Goal: Information Seeking & Learning: Learn about a topic

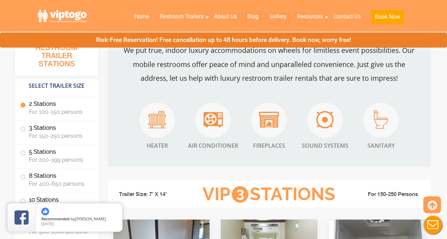
scroll to position [632, 0]
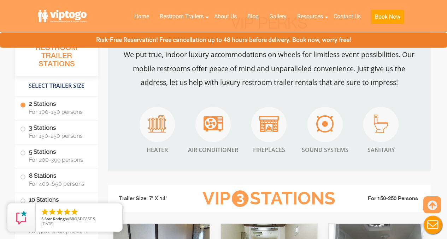
click at [46, 106] on label "2 Stations For 100-150 persons" at bounding box center [56, 108] width 73 height 22
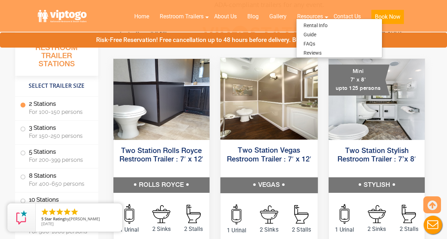
scroll to position [333, 0]
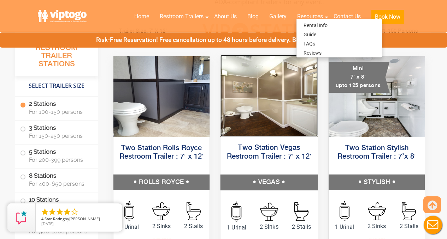
click at [263, 107] on img at bounding box center [268, 96] width 97 height 82
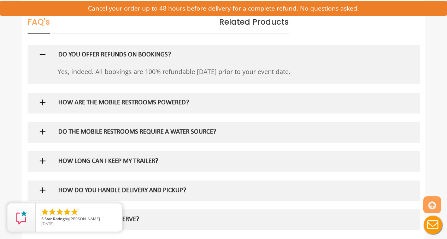
scroll to position [974, 0]
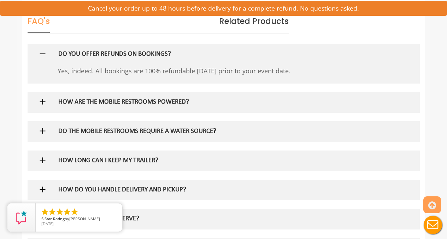
click at [36, 101] on div at bounding box center [223, 102] width 381 height 20
click at [43, 100] on img at bounding box center [42, 101] width 9 height 9
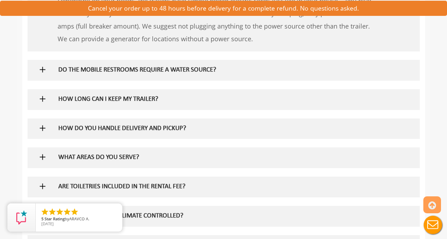
scroll to position [1093, 0]
click at [40, 69] on img at bounding box center [42, 69] width 9 height 9
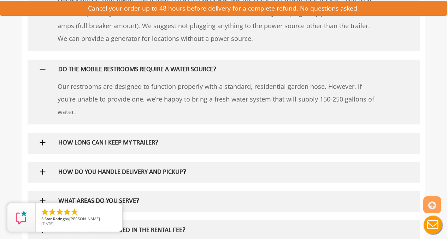
click at [39, 145] on img at bounding box center [42, 142] width 9 height 9
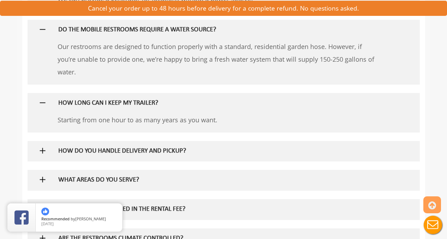
scroll to position [1136, 0]
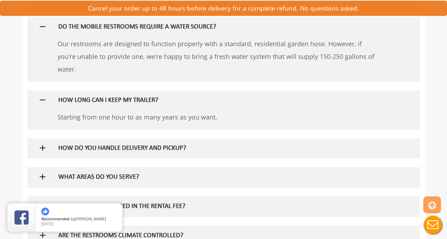
click at [44, 175] on img at bounding box center [42, 177] width 9 height 9
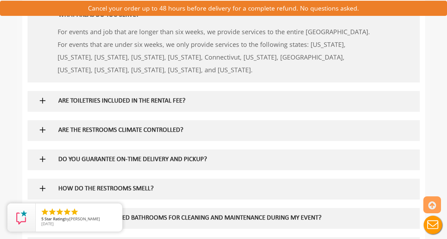
scroll to position [1303, 0]
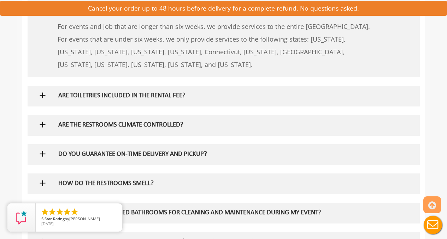
click at [43, 95] on img at bounding box center [42, 95] width 9 height 9
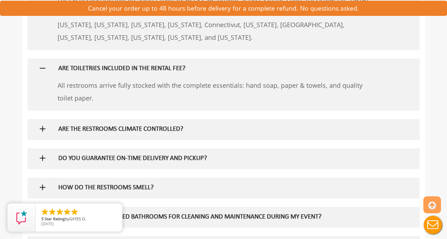
scroll to position [1332, 0]
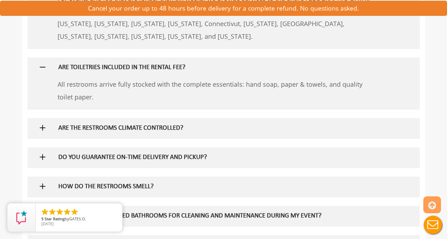
click at [43, 156] on img at bounding box center [42, 157] width 9 height 9
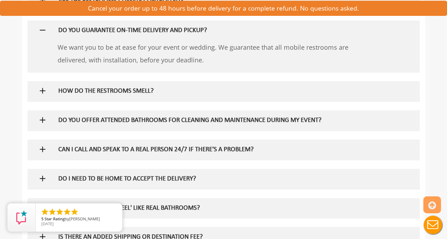
scroll to position [1467, 0]
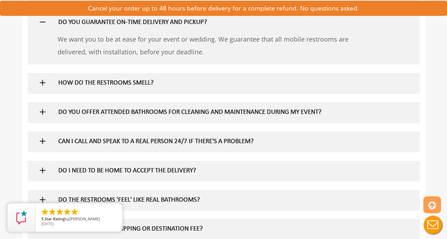
click at [43, 113] on img at bounding box center [42, 112] width 9 height 9
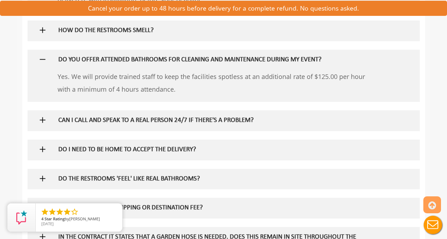
scroll to position [1520, 0]
click at [42, 119] on img at bounding box center [42, 119] width 9 height 9
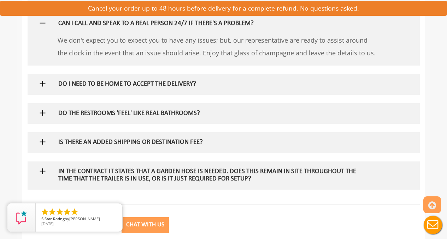
scroll to position [1618, 0]
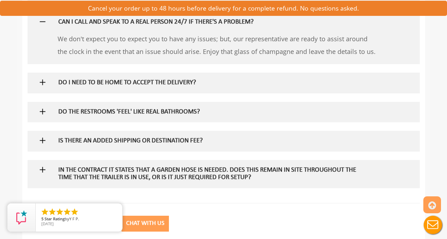
click at [41, 141] on img at bounding box center [42, 140] width 9 height 9
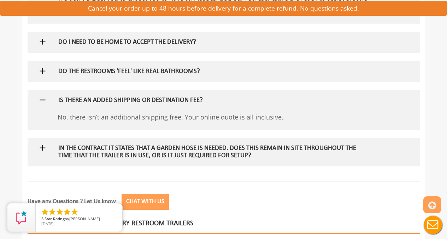
scroll to position [1660, 0]
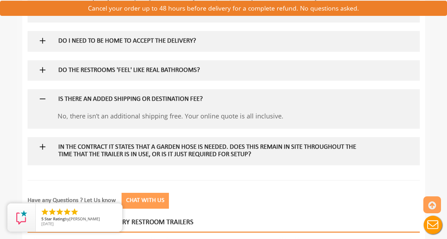
click at [43, 145] on img at bounding box center [42, 147] width 9 height 9
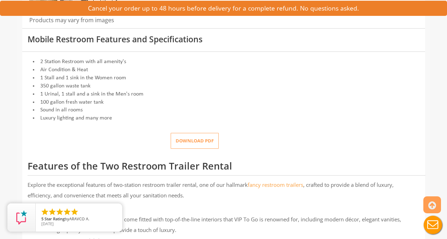
scroll to position [0, 0]
